Goal: Task Accomplishment & Management: Manage account settings

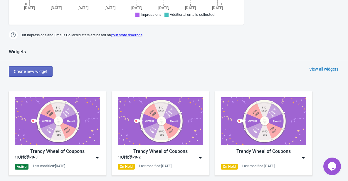
scroll to position [235, 0]
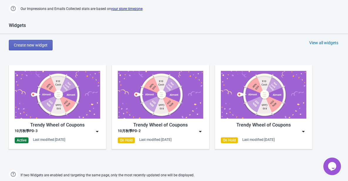
click at [96, 131] on img at bounding box center [97, 132] width 6 height 6
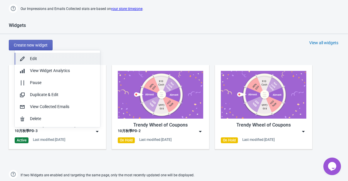
click at [55, 59] on div "Edit" at bounding box center [62, 59] width 65 height 6
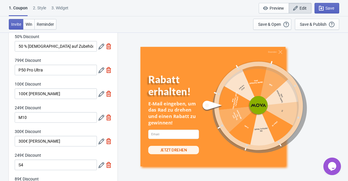
scroll to position [29, 0]
drag, startPoint x: 22, startPoint y: 48, endPoint x: 17, endPoint y: 48, distance: 5.0
click at [17, 48] on input "50 % [DEMOGRAPHIC_DATA] auf Zubehör" at bounding box center [56, 46] width 82 height 11
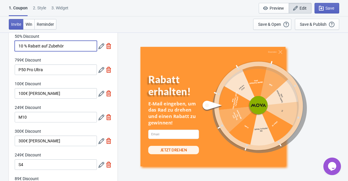
type input "10 % Rabatt auf Zubehör"
click at [100, 49] on icon at bounding box center [101, 46] width 6 height 6
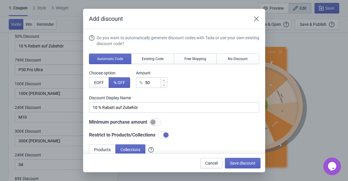
scroll to position [0, 0]
drag, startPoint x: 152, startPoint y: 84, endPoint x: 145, endPoint y: 84, distance: 6.5
click at [145, 84] on input "50" at bounding box center [153, 82] width 16 height 11
type input "1"
type input "1% Discount"
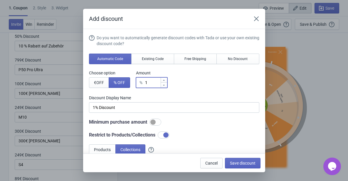
type input "10"
type input "10% Discount"
type input "10"
click at [236, 162] on span "Save discount" at bounding box center [243, 163] width 26 height 5
type input "10% Discount"
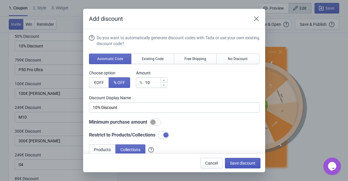
scroll to position [29, 0]
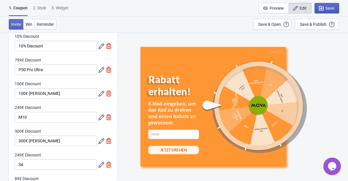
click at [329, 8] on span "Save" at bounding box center [329, 8] width 9 height 5
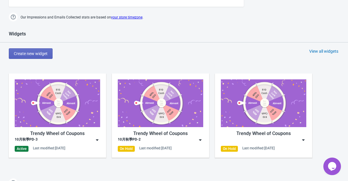
scroll to position [238, 0]
